Goal: Find specific page/section: Find specific page/section

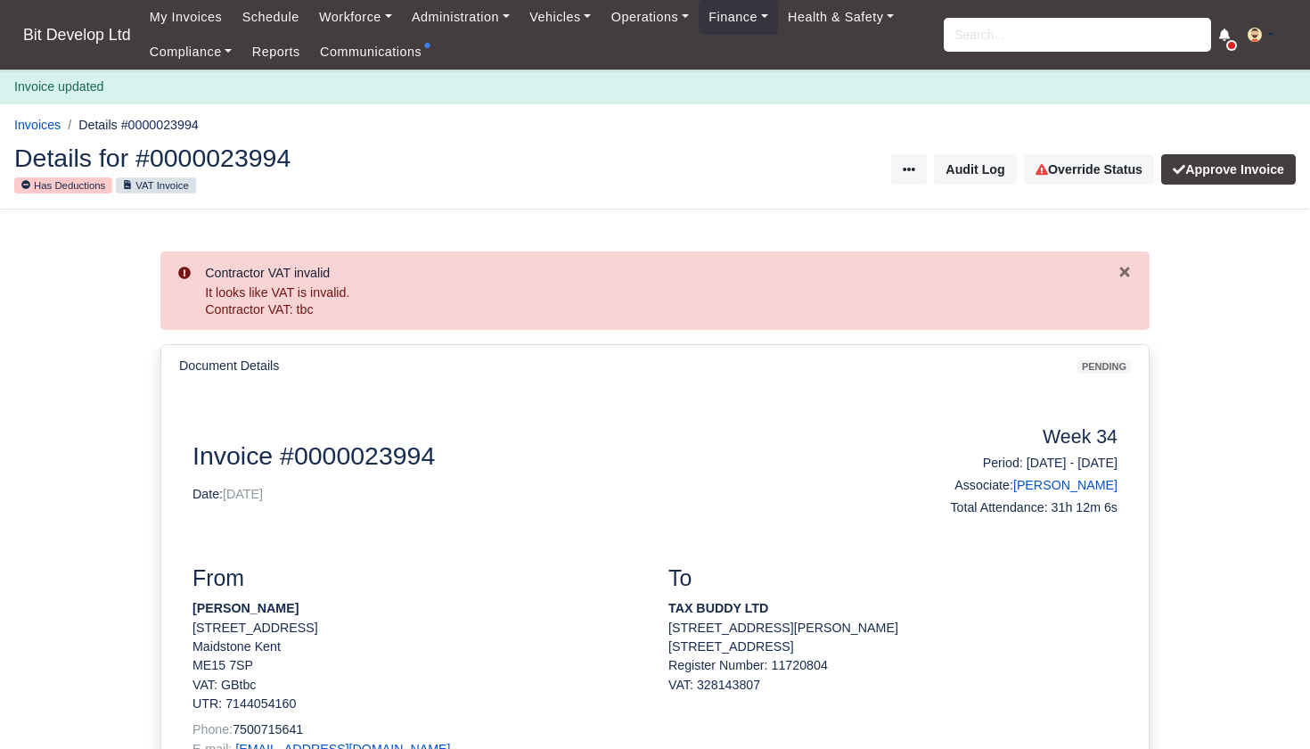
drag, startPoint x: 0, startPoint y: 0, endPoint x: 1001, endPoint y: 37, distance: 1001.8
click at [1001, 37] on input "search" at bounding box center [1077, 35] width 267 height 34
type input "[PERSON_NAME]"
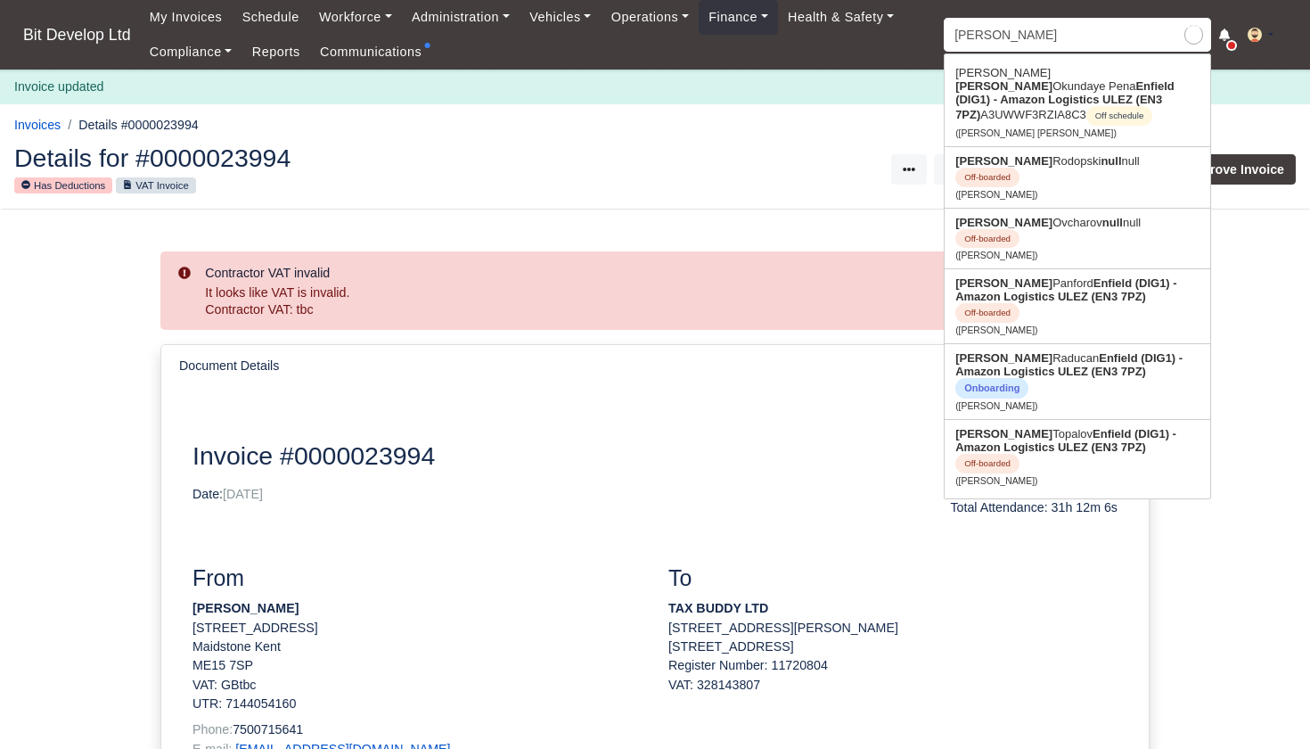
type input "[PERSON_NAME]"
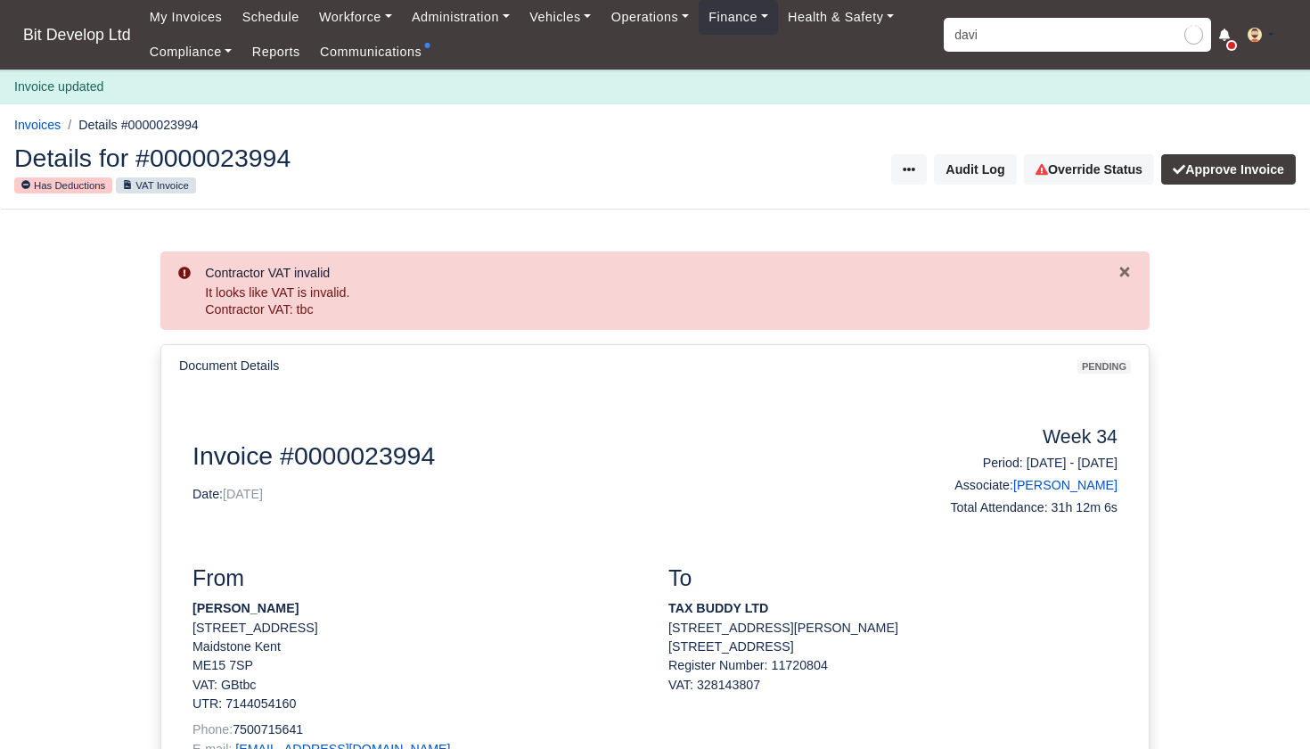
type input "[PERSON_NAME]"
type input "[PERSON_NAME] Cascais [PERSON_NAME]"
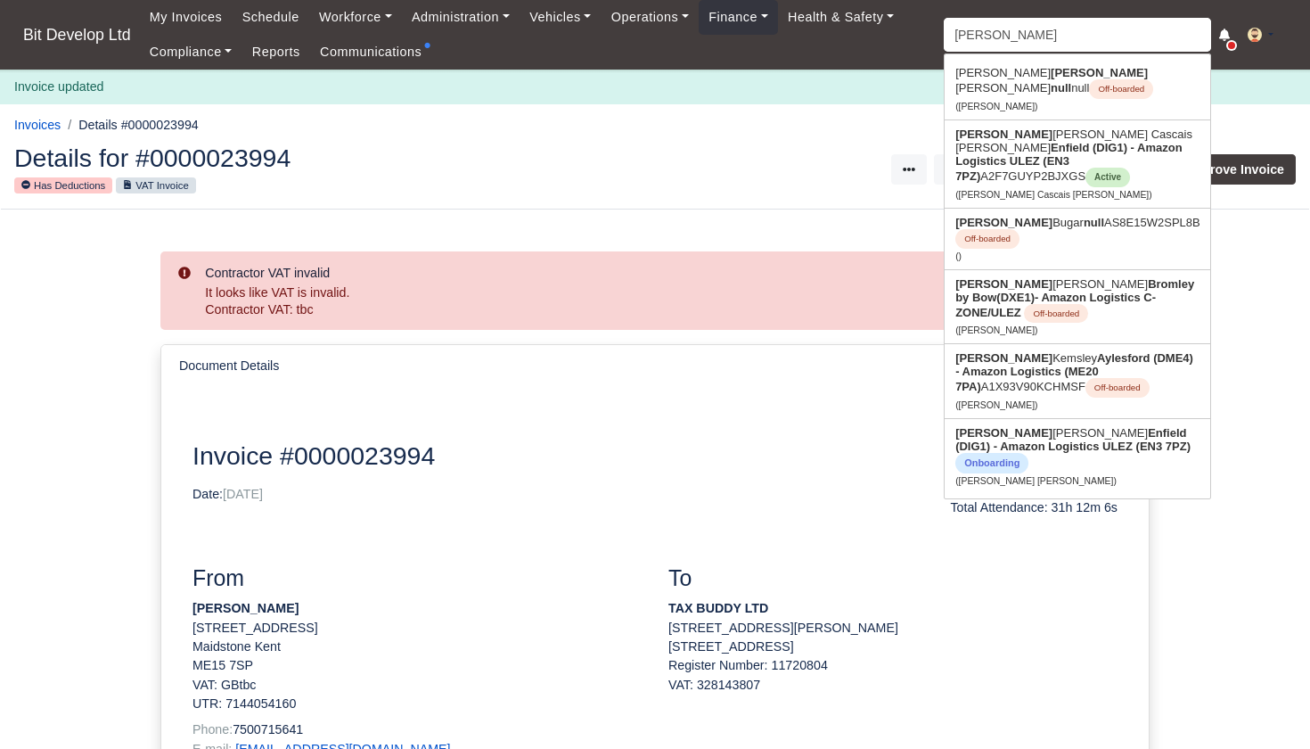
type input "[PERSON_NAME]"
drag, startPoint x: 1039, startPoint y: 124, endPoint x: 1055, endPoint y: 160, distance: 39.1
click at [1055, 160] on link "[PERSON_NAME] Cascais [PERSON_NAME] Enfield (DIG1) - Amazon Logistics ULEZ (EN3…" at bounding box center [1078, 163] width 266 height 87
type input "[PERSON_NAME] Cascais [PERSON_NAME]"
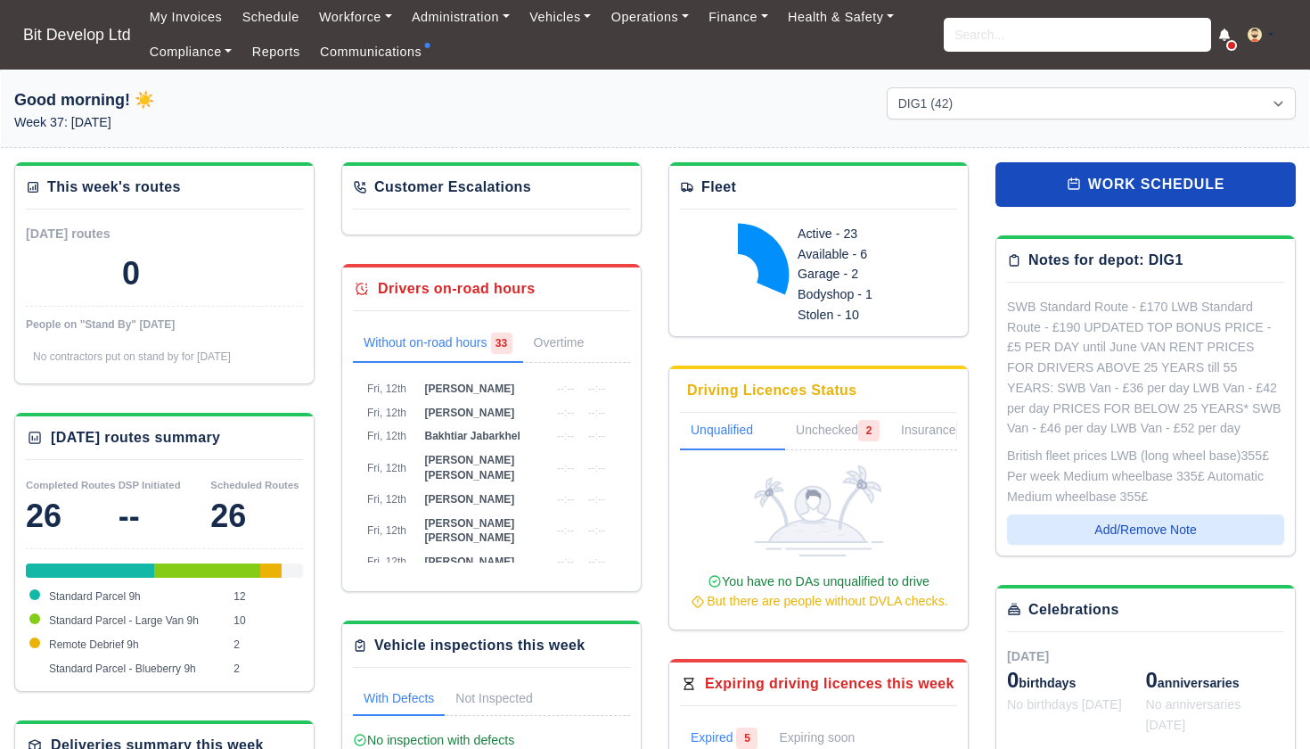
select select "2"
